Goal: Task Accomplishment & Management: Complete application form

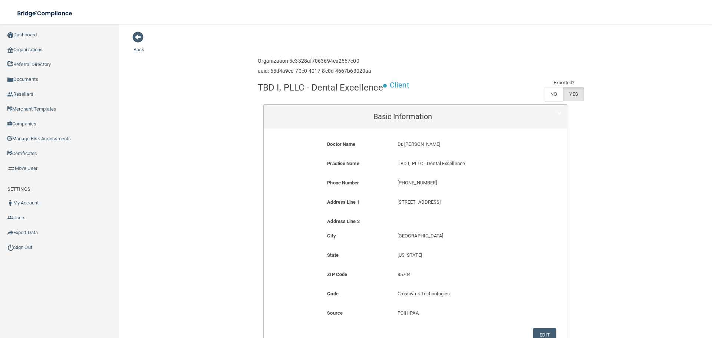
scroll to position [37, 0]
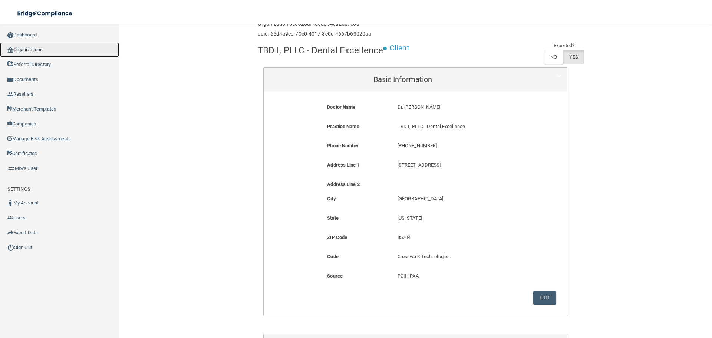
click at [65, 51] on link "Organizations" at bounding box center [59, 49] width 119 height 15
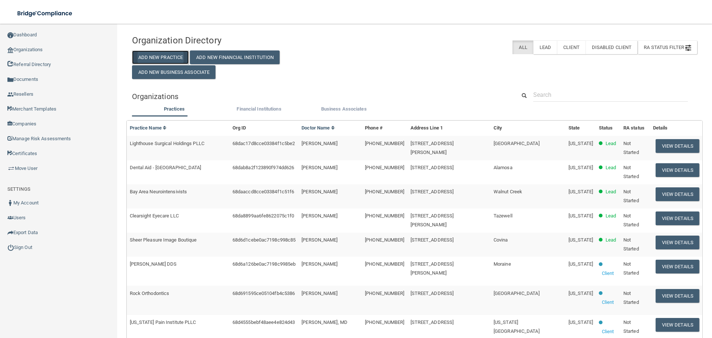
click at [160, 60] on button "Add New Practice" at bounding box center [160, 57] width 57 height 14
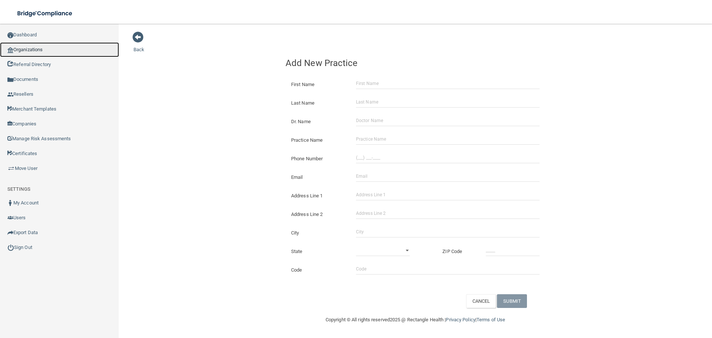
click at [29, 53] on link "Organizations" at bounding box center [59, 49] width 119 height 15
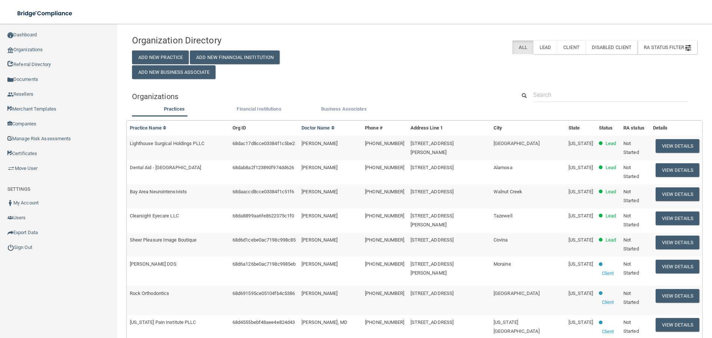
click at [535, 85] on div "Organization Directory Add New Practice Add New Financial Institution Add New B…" at bounding box center [414, 290] width 565 height 519
click at [547, 92] on input "text" at bounding box center [610, 95] width 155 height 14
paste input "[PERSON_NAME] Smiles"
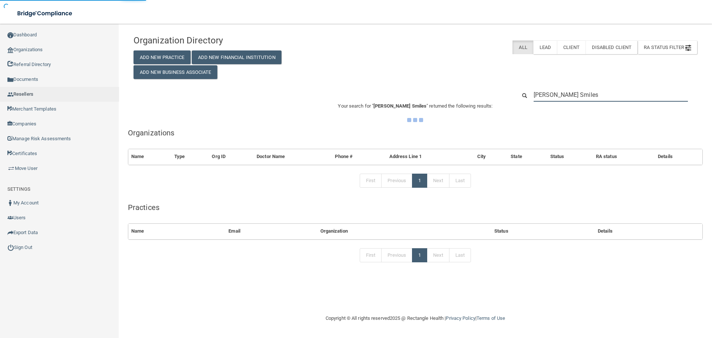
type input "[PERSON_NAME] Smiles"
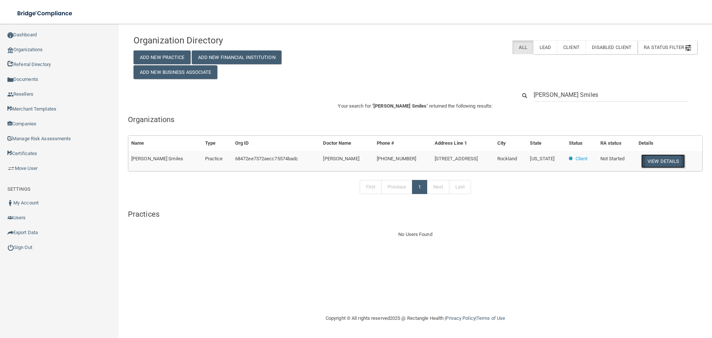
click at [648, 166] on button "View Details" at bounding box center [663, 161] width 44 height 14
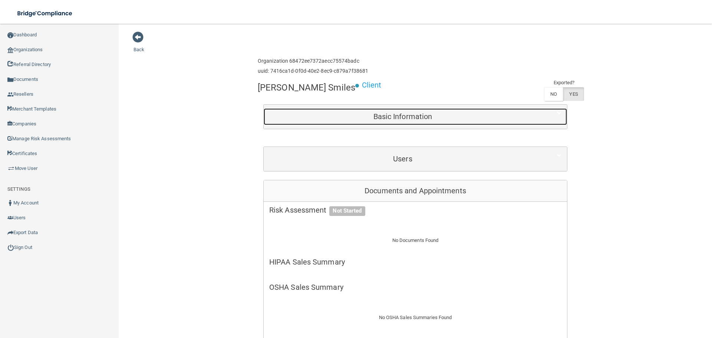
click at [364, 108] on div "Basic Information" at bounding box center [403, 116] width 278 height 17
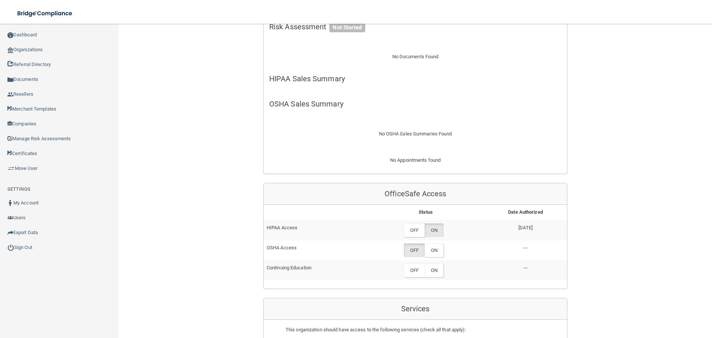
scroll to position [408, 0]
click at [39, 53] on link "Organizations" at bounding box center [59, 49] width 119 height 15
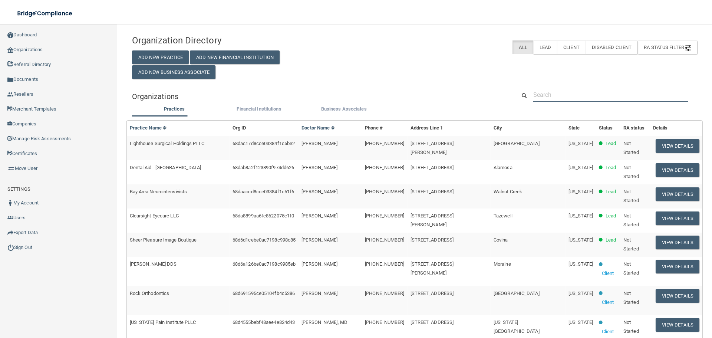
click at [548, 98] on input "text" at bounding box center [610, 95] width 155 height 14
paste input "[PERSON_NAME] Family Dental"
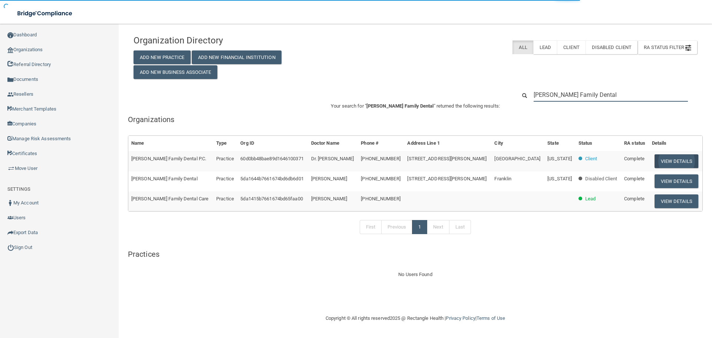
type input "[PERSON_NAME] Family Dental"
click at [654, 162] on button "View Details" at bounding box center [676, 161] width 44 height 14
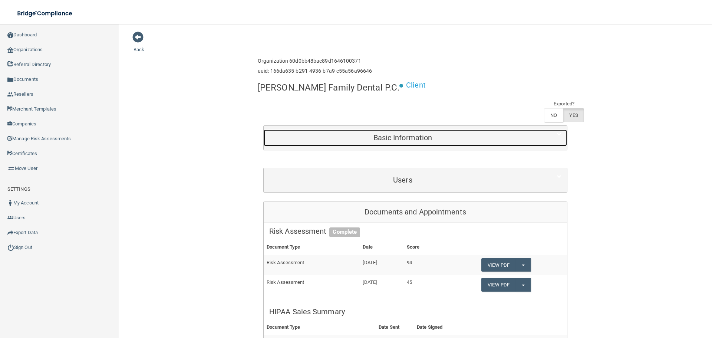
click at [393, 129] on div "Basic Information" at bounding box center [403, 137] width 278 height 17
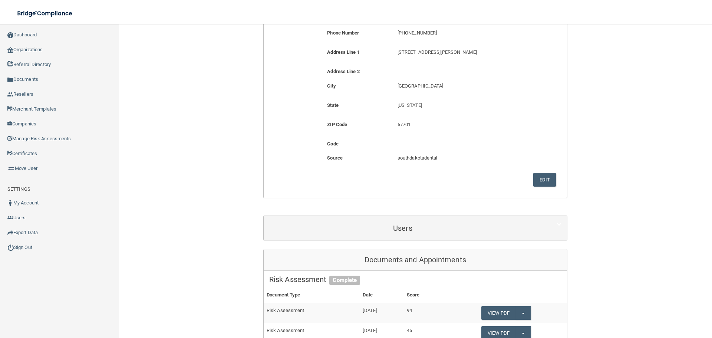
scroll to position [334, 0]
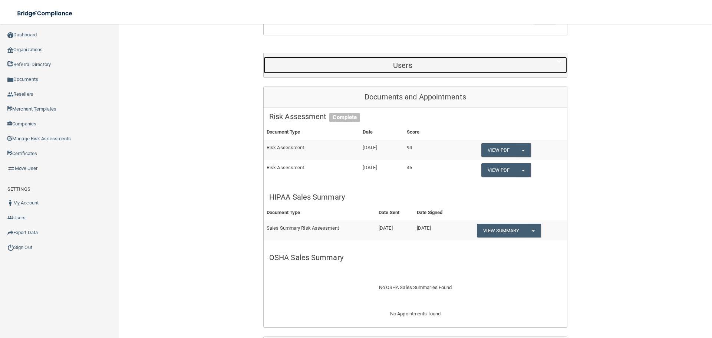
click at [377, 61] on h5 "Users" at bounding box center [402, 65] width 267 height 8
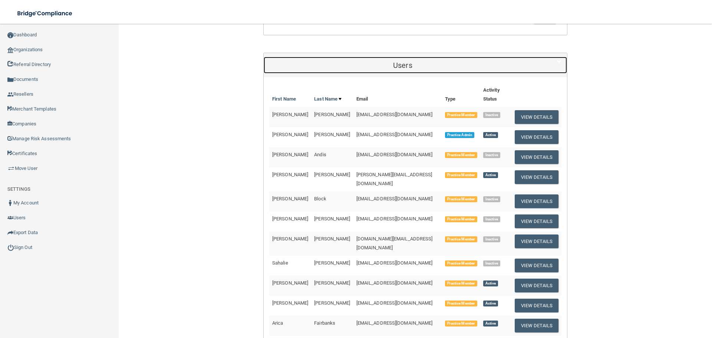
click at [394, 61] on h5 "Users" at bounding box center [402, 65] width 267 height 8
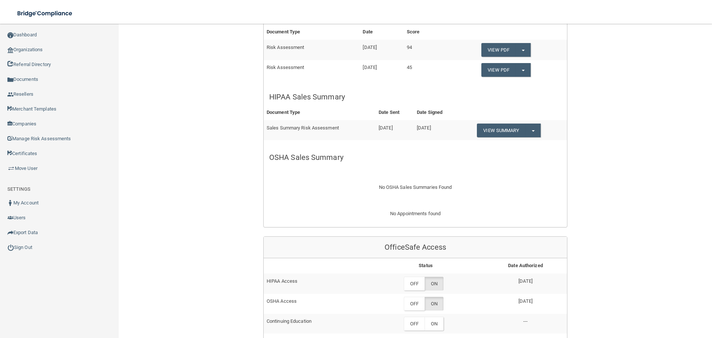
scroll to position [435, 0]
drag, startPoint x: 542, startPoint y: 282, endPoint x: 495, endPoint y: 261, distance: 51.8
click at [495, 272] on tbody "HIPAA Access OFF ON [DATE] OSHA Access OFF ON [DATE] Continuing Education OFF O…" at bounding box center [415, 302] width 303 height 60
click at [449, 209] on div "Enterprise » Organization 60d0bb48bae89d1646100371 uuid: 166da635-b291-4936-b7a…" at bounding box center [415, 140] width 304 height 1042
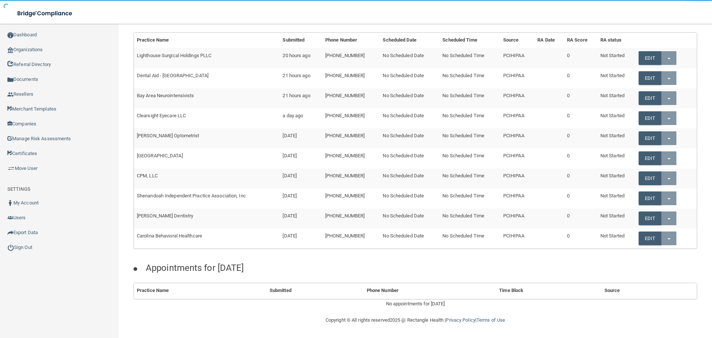
scroll to position [387, 0]
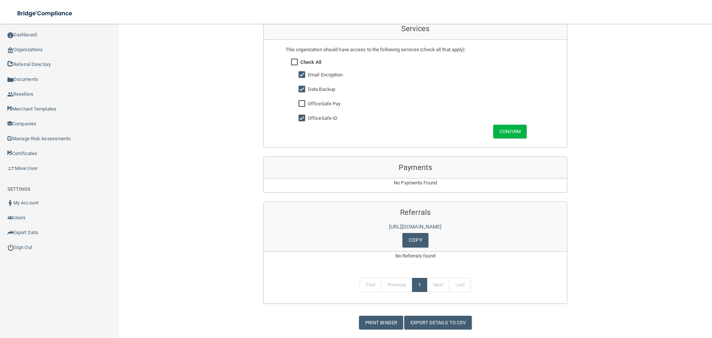
scroll to position [400, 0]
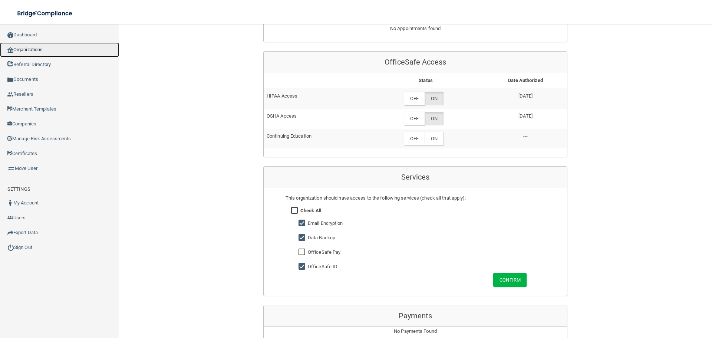
click at [55, 50] on link "Organizations" at bounding box center [59, 49] width 119 height 15
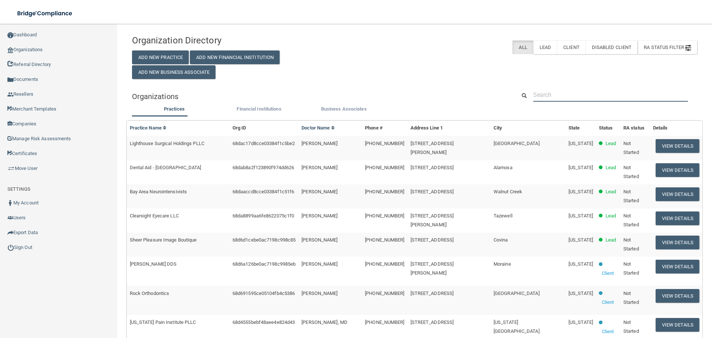
click at [574, 92] on input "text" at bounding box center [610, 95] width 155 height 14
paste input "St [PERSON_NAME] Family Dentistry PC"
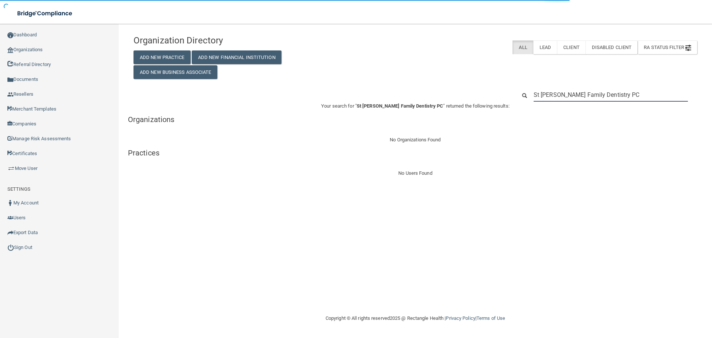
type input "St [PERSON_NAME] Family Dentistry PC"
click at [166, 50] on div "Organization Directory Add New Practice Add New Financial Institution Add New B…" at bounding box center [224, 55] width 192 height 48
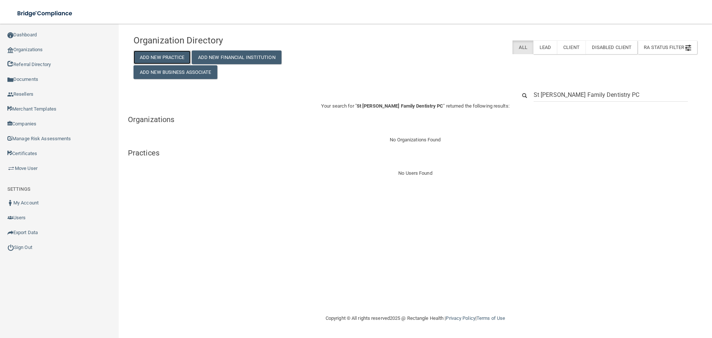
click at [166, 56] on button "Add New Practice" at bounding box center [161, 57] width 57 height 14
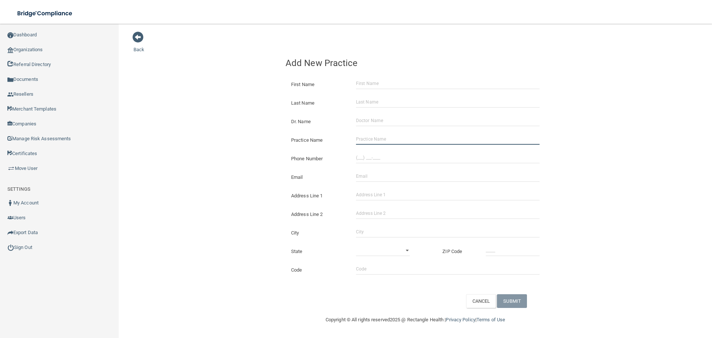
click at [375, 141] on input "Practice Name" at bounding box center [448, 138] width 184 height 11
paste input "St [PERSON_NAME] Family Dentistry PC"
type input "St [PERSON_NAME] Family Dentistry PC"
click at [416, 150] on div "Phone Number" at bounding box center [415, 155] width 271 height 19
click at [398, 156] on input "(___) ___-____" at bounding box center [448, 157] width 184 height 11
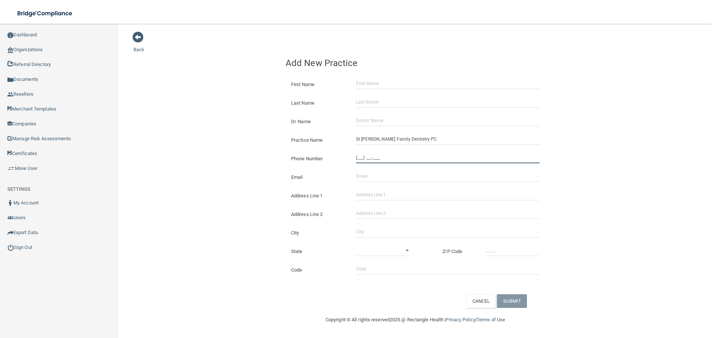
paste input "507) 375-4611"
type input "[PHONE_NUMBER]"
click at [275, 131] on div "Back Add New Practice First Name Last Name Dr. Name Practice Name St [PERSON_NA…" at bounding box center [414, 169] width 563 height 277
click at [381, 189] on input "Address Line 1" at bounding box center [448, 194] width 184 height 11
paste input "[STREET_ADDRESS]"
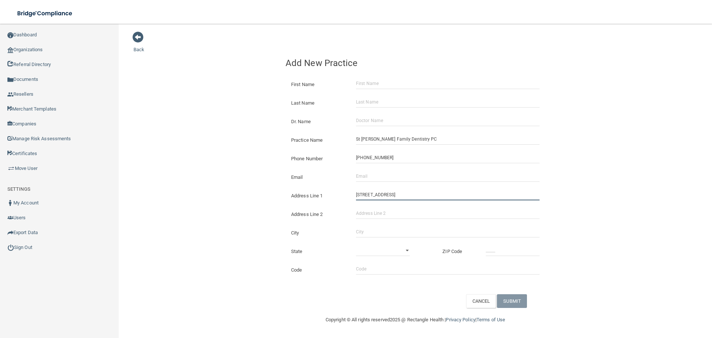
type input "[STREET_ADDRESS]"
drag, startPoint x: 368, startPoint y: 238, endPoint x: 376, endPoint y: 237, distance: 7.6
click at [368, 239] on div "City" at bounding box center [415, 230] width 271 height 19
click at [374, 232] on input "City" at bounding box center [448, 231] width 184 height 11
type input "Saint [PERSON_NAME]"
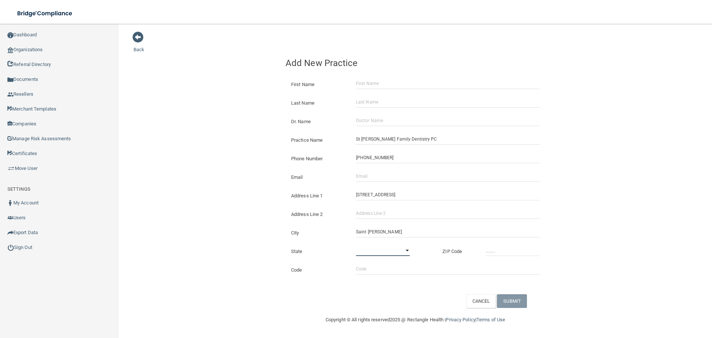
click at [389, 249] on select "[US_STATE] [US_STATE] [US_STATE] [US_STATE] [US_STATE] [US_STATE] [US_STATE] [U…" at bounding box center [383, 250] width 54 height 11
select select "23"
click at [356, 245] on select "[US_STATE] [US_STATE] [US_STATE] [US_STATE] [US_STATE] [US_STATE] [US_STATE] [U…" at bounding box center [383, 250] width 54 height 11
click at [495, 254] on input "_____" at bounding box center [513, 250] width 54 height 11
type input "56081"
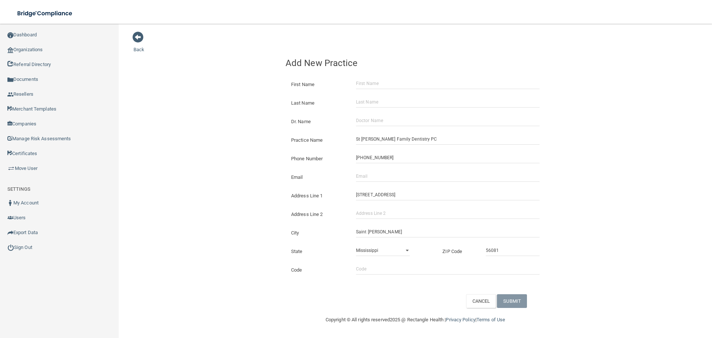
drag, startPoint x: 244, startPoint y: 132, endPoint x: 147, endPoint y: 138, distance: 96.9
click at [228, 132] on div "Back Add New Practice First Name Last Name Dr. Name Practice Name St [PERSON_NA…" at bounding box center [414, 169] width 563 height 277
click at [365, 180] on input "Email" at bounding box center [448, 176] width 184 height 11
paste input "[EMAIL_ADDRESS][DOMAIN_NAME]"
drag, startPoint x: 367, startPoint y: 178, endPoint x: 197, endPoint y: 138, distance: 174.8
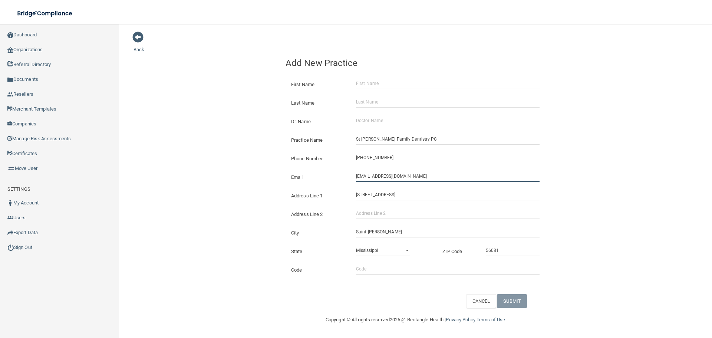
click at [232, 158] on div "Back Add New Practice First Name Last Name Dr. Name Practice Name St [PERSON_NA…" at bounding box center [414, 169] width 563 height 277
type input "[EMAIL_ADDRESS][DOMAIN_NAME]"
click at [199, 138] on div "Back Add New Practice First Name Last Name Dr. Name Practice Name St [PERSON_NA…" at bounding box center [414, 169] width 563 height 277
click at [375, 118] on input "Dr. Name" at bounding box center [448, 120] width 184 height 11
paste input "[PERSON_NAME]"
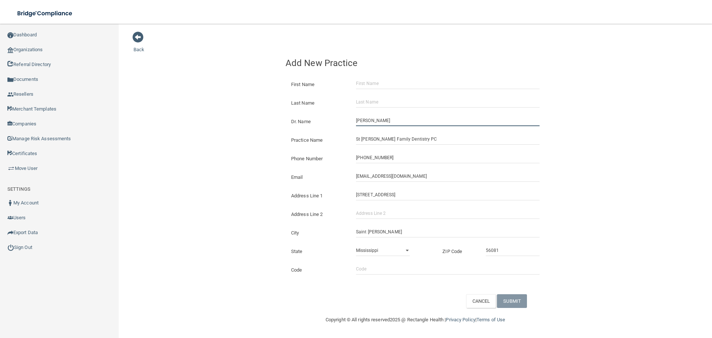
type input "[PERSON_NAME]"
click at [374, 81] on input "First Name" at bounding box center [448, 83] width 184 height 11
paste input "[PERSON_NAME]"
type input "[PERSON_NAME]"
click at [375, 81] on input "[PERSON_NAME]" at bounding box center [448, 83] width 184 height 11
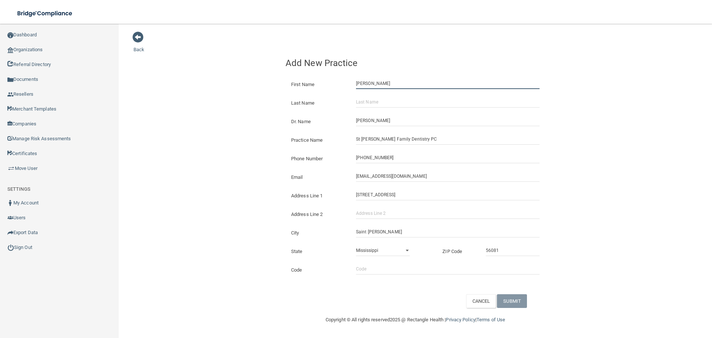
click at [375, 81] on input "[PERSON_NAME]" at bounding box center [448, 83] width 184 height 11
click at [378, 85] on input "[PERSON_NAME]" at bounding box center [448, 83] width 184 height 11
paste input "[PERSON_NAME]"
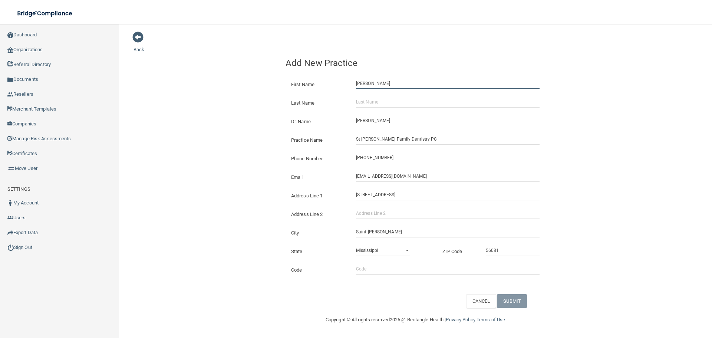
click at [378, 85] on input "[PERSON_NAME]" at bounding box center [448, 83] width 184 height 11
type input "[PERSON_NAME]"
click at [378, 95] on div "Last Name" at bounding box center [415, 100] width 271 height 19
paste input "[PERSON_NAME]"
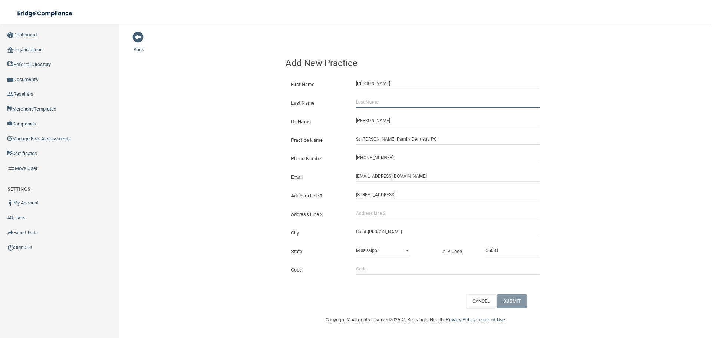
click at [383, 103] on input "Last Name" at bounding box center [448, 101] width 184 height 11
type input "[PERSON_NAME]"
click at [518, 307] on button "SUBMIT" at bounding box center [512, 301] width 30 height 14
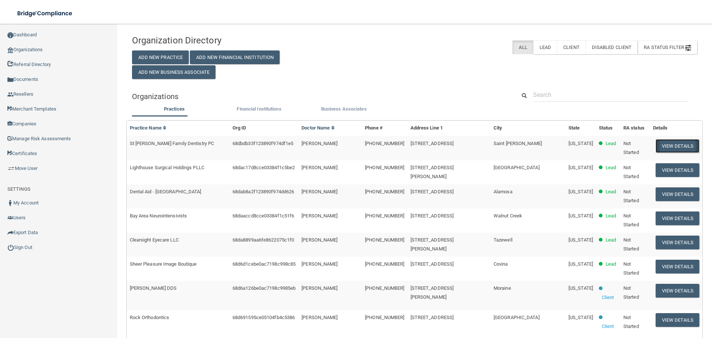
click at [670, 149] on button "View Details" at bounding box center [677, 146] width 44 height 14
